Goal: Book appointment/travel/reservation

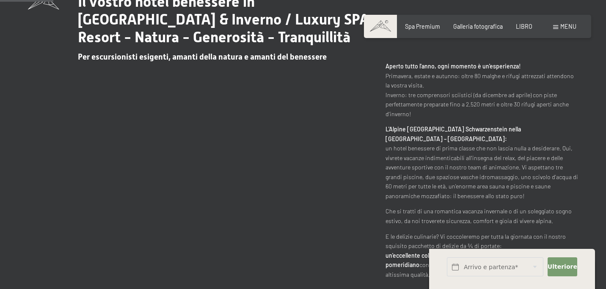
scroll to position [355, 0]
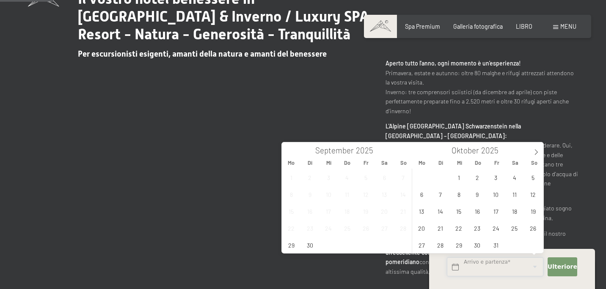
click at [456, 269] on input "text" at bounding box center [495, 267] width 96 height 19
click at [536, 152] on icon at bounding box center [536, 152] width 6 height 6
type input "2026"
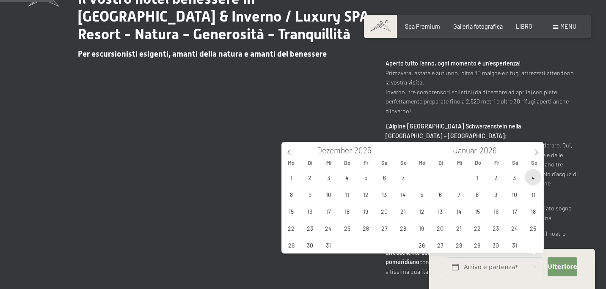
click at [534, 176] on span "4" at bounding box center [532, 177] width 16 height 16
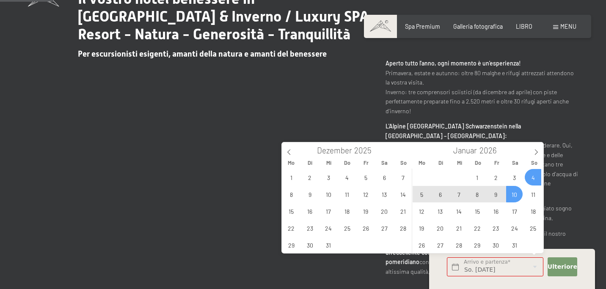
click at [516, 193] on span "10" at bounding box center [514, 194] width 16 height 16
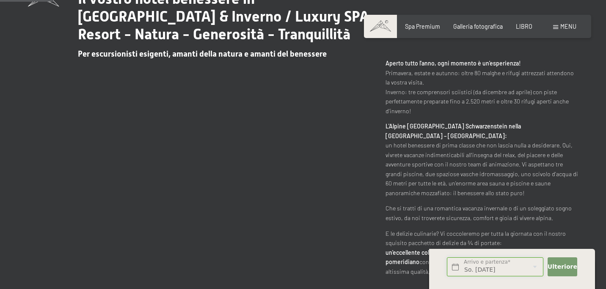
type input "So. 04.01.2026 - Sa. 10.01.2026"
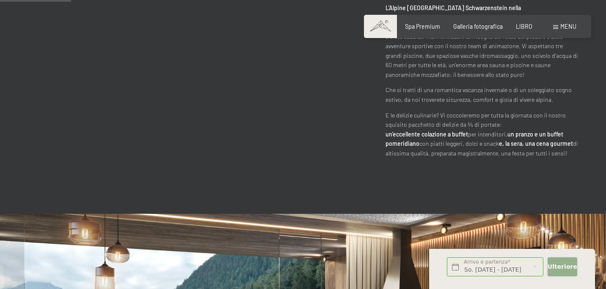
scroll to position [0, 0]
click at [555, 264] on font "Ulteriore" at bounding box center [562, 267] width 30 height 7
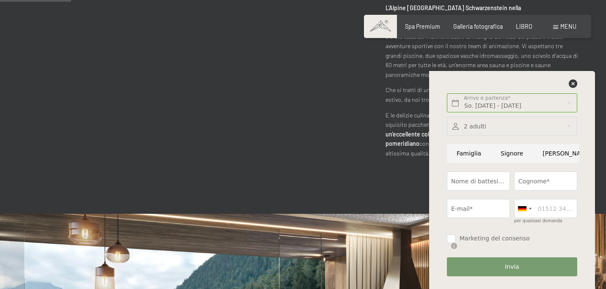
click at [533, 130] on div at bounding box center [512, 126] width 130 height 19
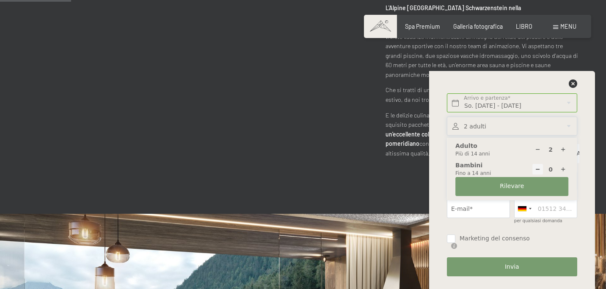
click at [562, 167] on icon at bounding box center [563, 170] width 6 height 6
type input "1"
select select
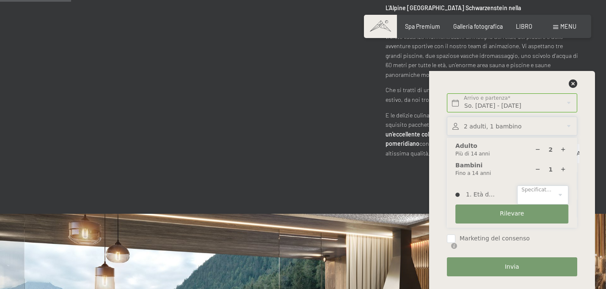
click at [559, 194] on select "0 1 2 3 4 5 6 7 8 9 10 11 12 13 14" at bounding box center [542, 195] width 51 height 19
click at [562, 148] on icon at bounding box center [563, 150] width 6 height 6
type input "3"
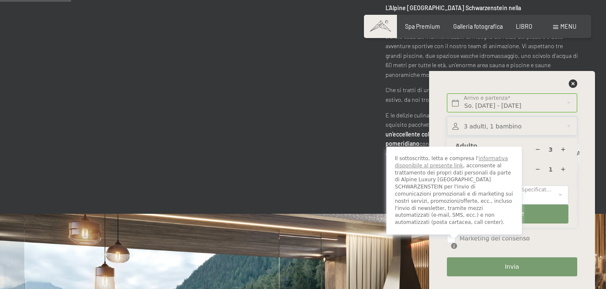
click at [451, 239] on div "Il sottoscritto, letta e compresa l' informativa disponibile al presente link ,…" at bounding box center [453, 195] width 135 height 96
checkbox input "true"
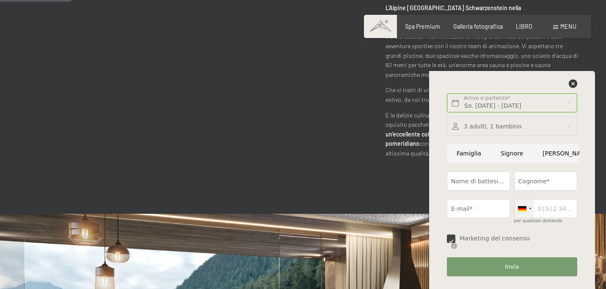
click at [531, 210] on div at bounding box center [523, 209] width 19 height 18
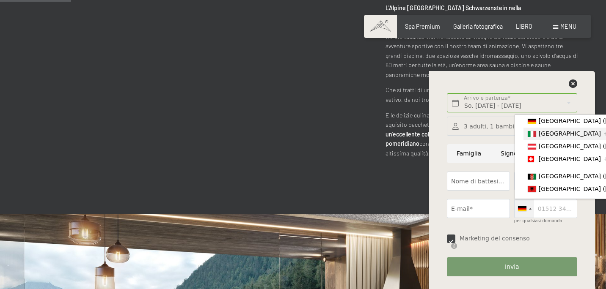
click at [549, 137] on font "[GEOGRAPHIC_DATA]" at bounding box center [569, 133] width 62 height 7
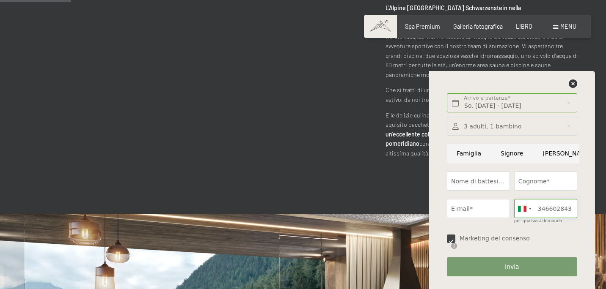
type input "3466028437"
type input "Francesca"
type input "Miglietta"
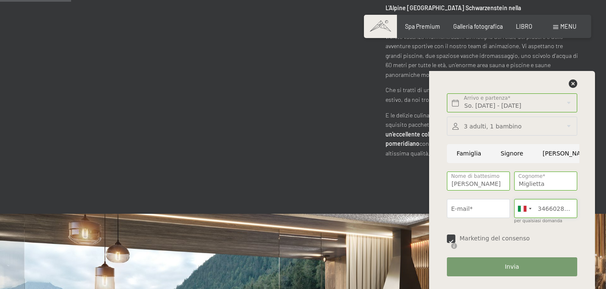
type input "3466028437"
click at [482, 211] on input "E-mail*" at bounding box center [478, 208] width 63 height 19
type input "francescamiglietta@hotmail.com"
click at [507, 265] on font "Invia" at bounding box center [512, 267] width 14 height 7
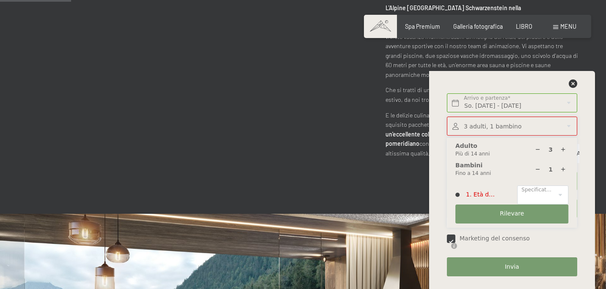
click at [537, 169] on icon at bounding box center [538, 170] width 6 height 6
type input "0"
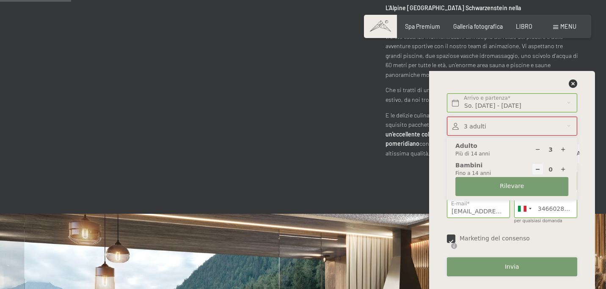
click at [513, 265] on font "Invia" at bounding box center [512, 267] width 14 height 7
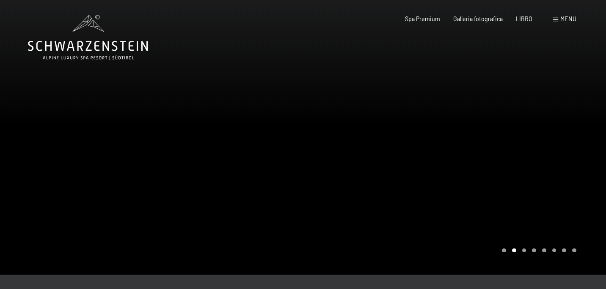
click at [570, 19] on font "menu" at bounding box center [568, 18] width 16 height 7
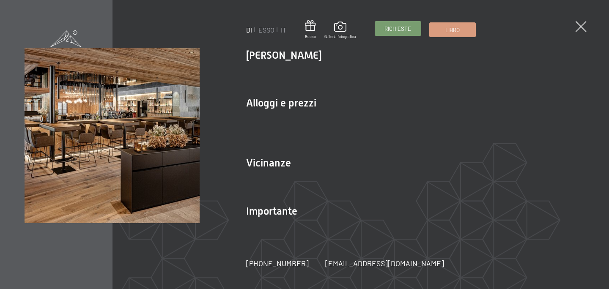
click at [404, 30] on font "Richieste" at bounding box center [397, 28] width 27 height 7
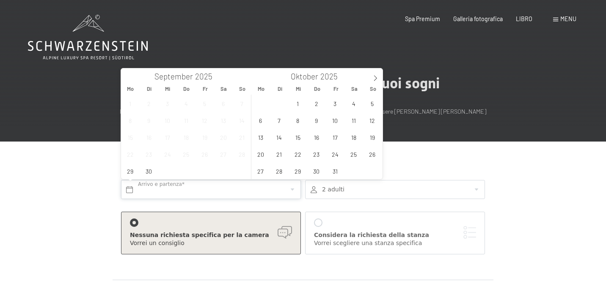
click at [172, 192] on input "text" at bounding box center [211, 189] width 180 height 19
click at [376, 76] on icon at bounding box center [375, 78] width 6 height 6
type input "2026"
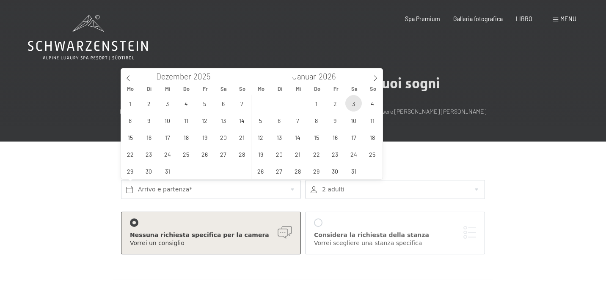
click at [352, 102] on span "3" at bounding box center [353, 103] width 16 height 16
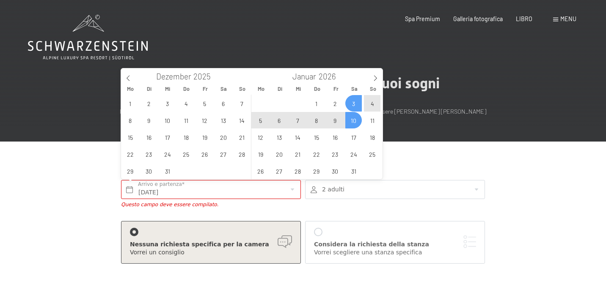
click at [353, 121] on span "10" at bounding box center [353, 120] width 16 height 16
type input "Sa. 03.01.2026 - Sa. 10.01.2026"
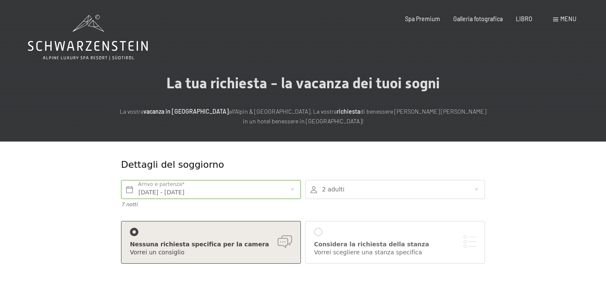
click at [478, 189] on div at bounding box center [395, 189] width 180 height 19
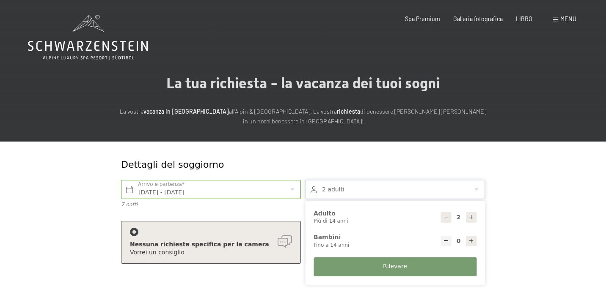
click at [470, 216] on icon at bounding box center [471, 217] width 6 height 6
type input "3"
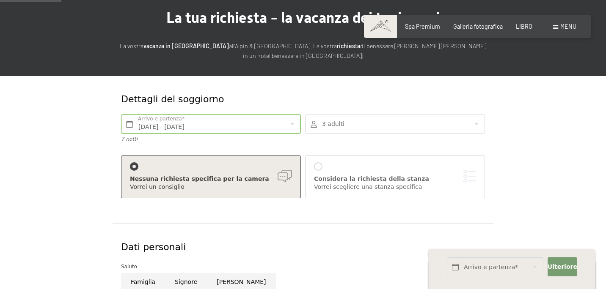
scroll to position [85, 0]
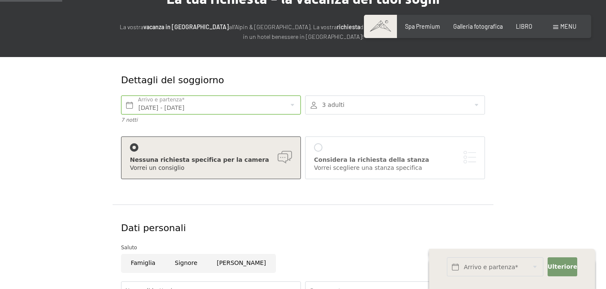
click at [133, 148] on div at bounding box center [134, 147] width 8 height 8
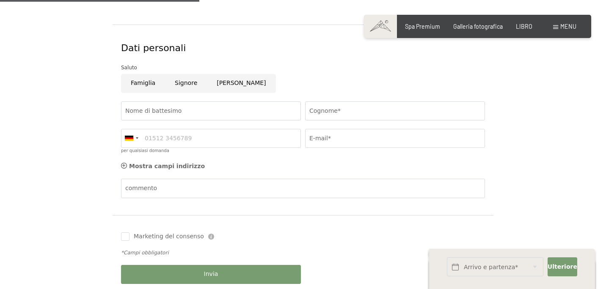
scroll to position [271, 0]
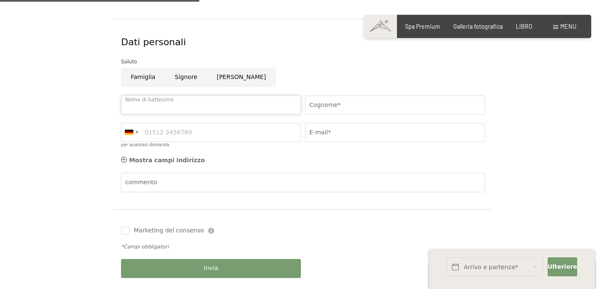
click at [166, 101] on input "Nome di battesimo" at bounding box center [211, 105] width 180 height 19
type input "Francesca"
type input "Miglietta"
type input "3466028437"
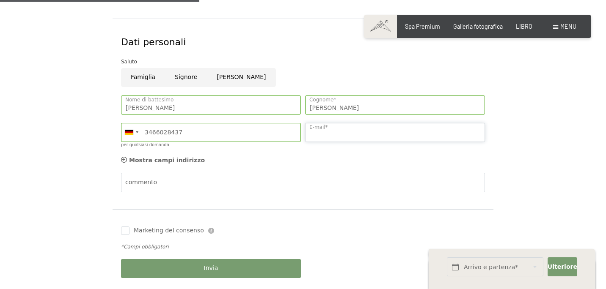
click at [347, 129] on input "E-mail*" at bounding box center [395, 132] width 180 height 19
type input "francescamiglietta@hotmail.com"
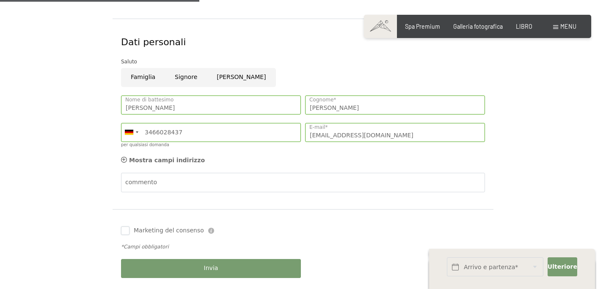
click at [126, 230] on input "Marketing del consenso" at bounding box center [125, 231] width 8 height 8
checkbox input "true"
click at [138, 132] on div at bounding box center [137, 133] width 3 height 2
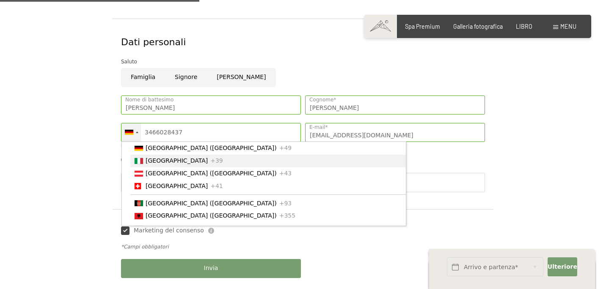
click at [144, 160] on li "Italia +39" at bounding box center [267, 161] width 275 height 13
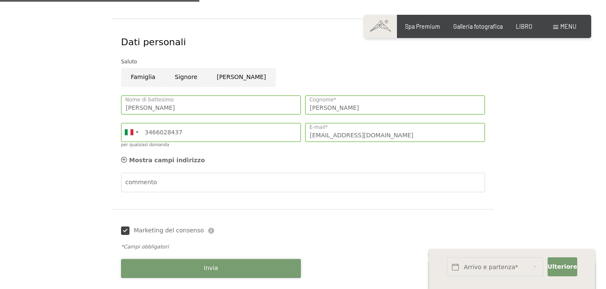
click at [187, 261] on button "Invia" at bounding box center [211, 268] width 180 height 19
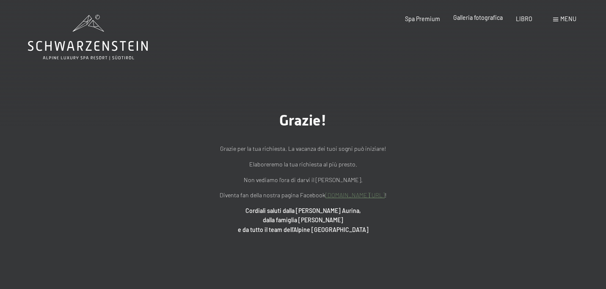
click at [497, 19] on font "Galleria fotografica" at bounding box center [477, 17] width 49 height 7
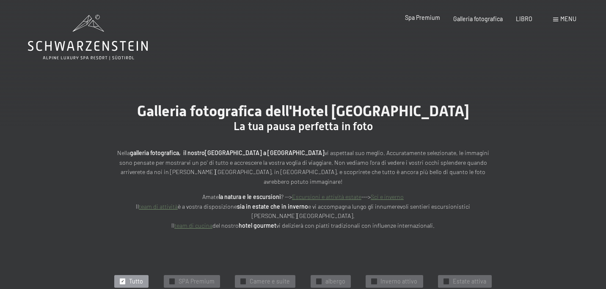
click at [432, 14] on font "Spa Premium" at bounding box center [422, 17] width 35 height 7
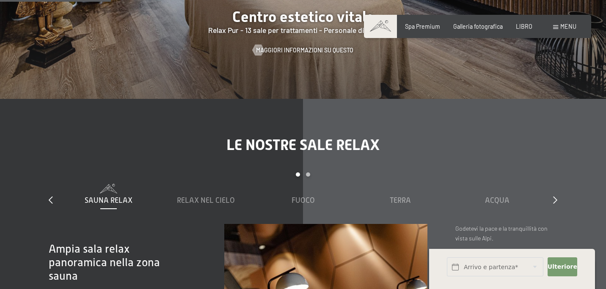
scroll to position [998, 0]
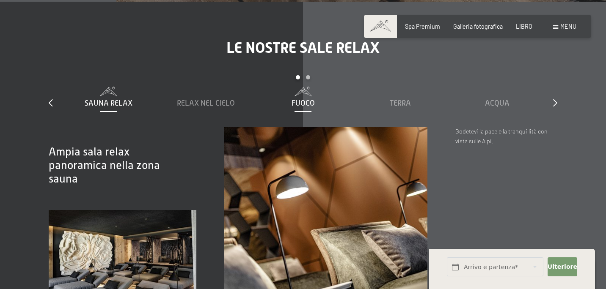
click at [309, 99] on font "Fuoco" at bounding box center [302, 103] width 23 height 8
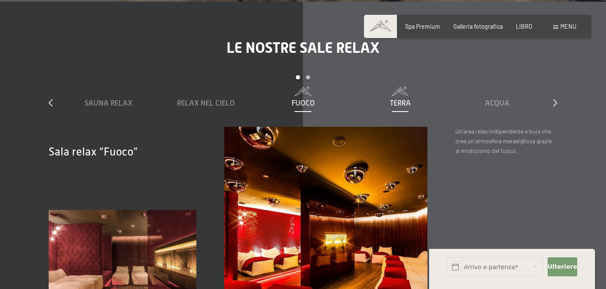
click at [393, 99] on font "Terra" at bounding box center [400, 103] width 21 height 8
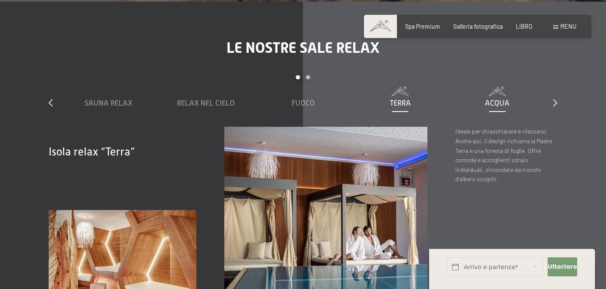
click at [498, 99] on font "Acqua" at bounding box center [497, 103] width 25 height 8
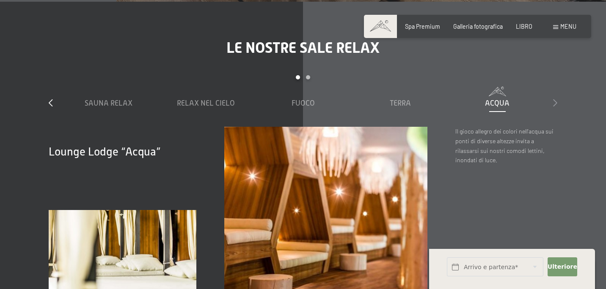
click at [555, 99] on icon at bounding box center [555, 103] width 4 height 8
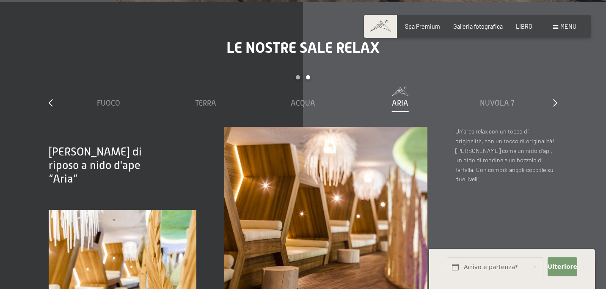
click at [402, 99] on font "Aria" at bounding box center [400, 103] width 16 height 8
click at [490, 99] on font "Nuvola 7" at bounding box center [497, 103] width 35 height 8
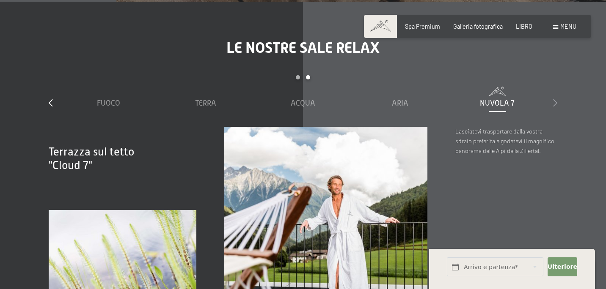
click at [553, 99] on icon at bounding box center [555, 103] width 4 height 8
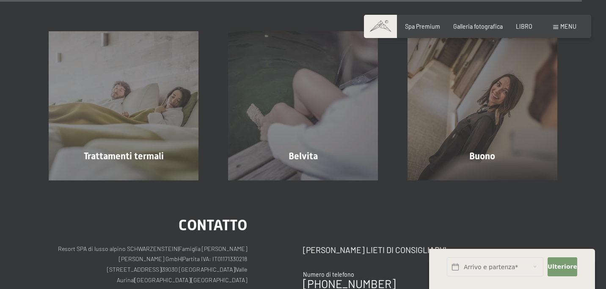
scroll to position [4399, 0]
